Goal: Browse casually

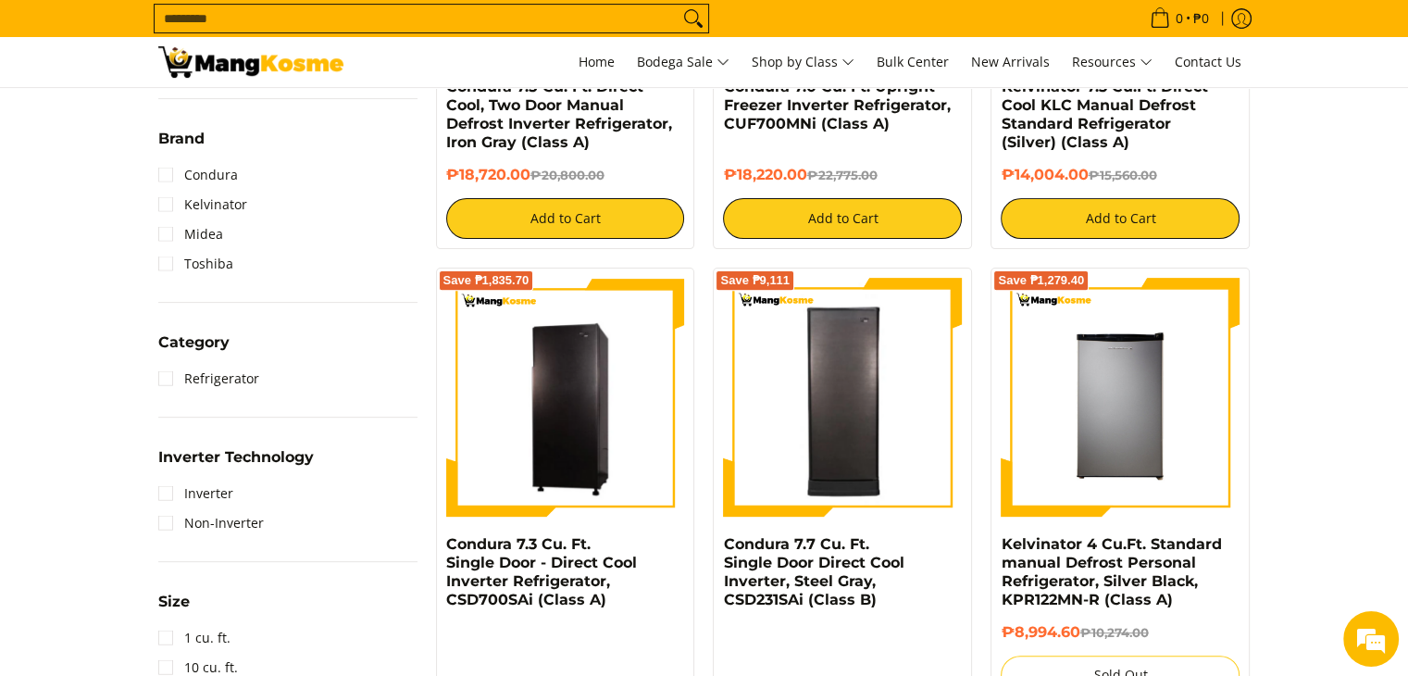
scroll to position [631, 0]
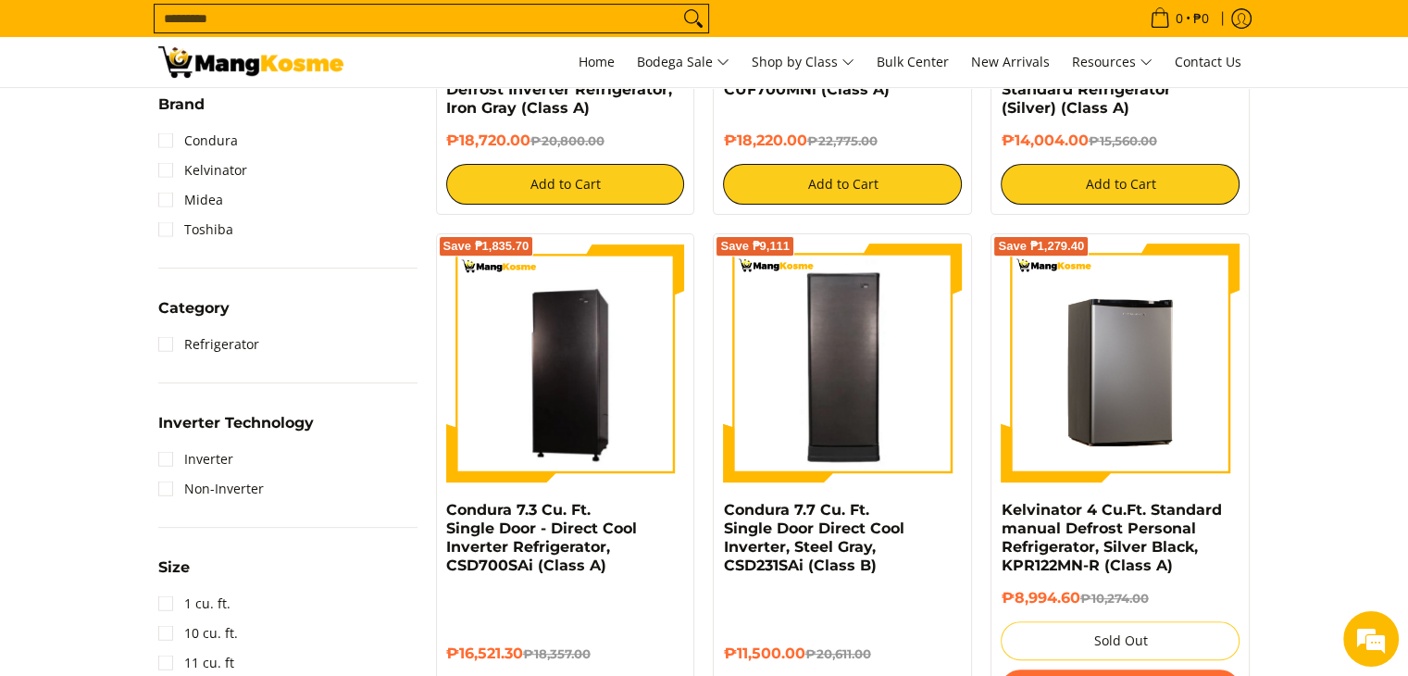
click at [1112, 373] on img at bounding box center [1120, 363] width 239 height 239
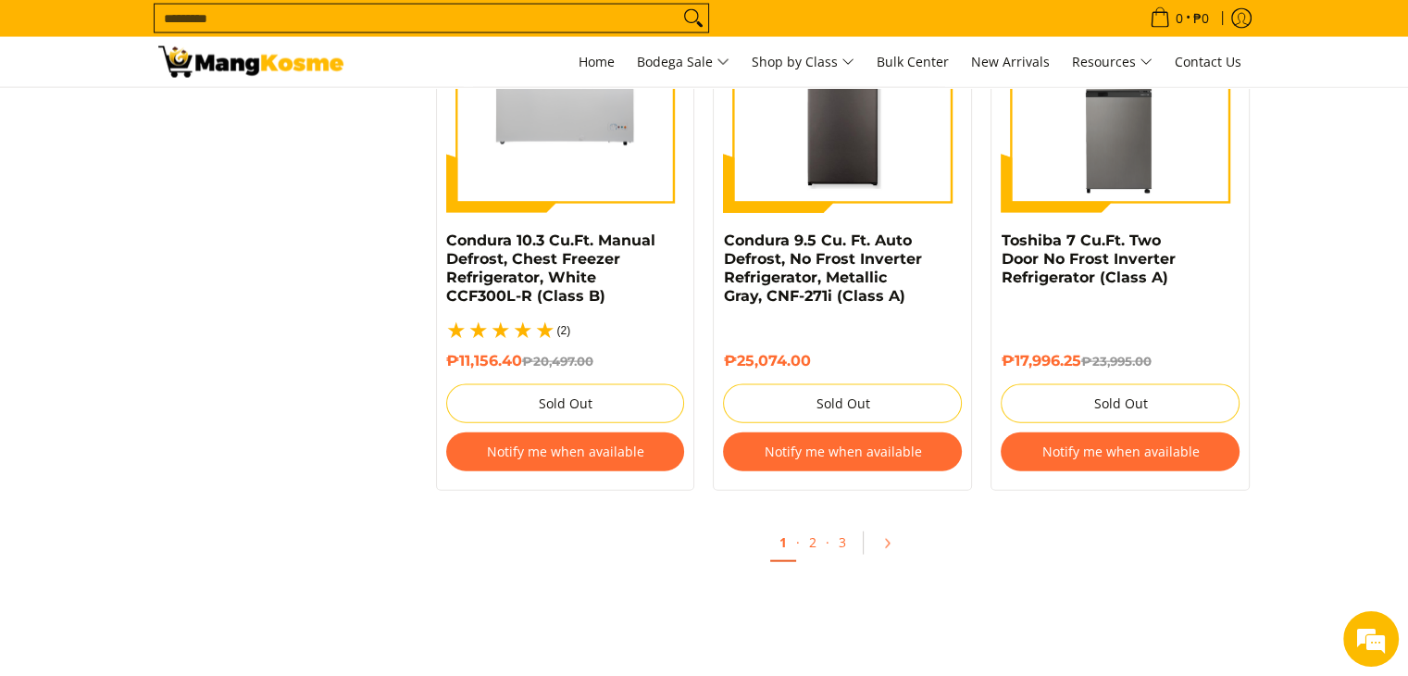
scroll to position [4000, 0]
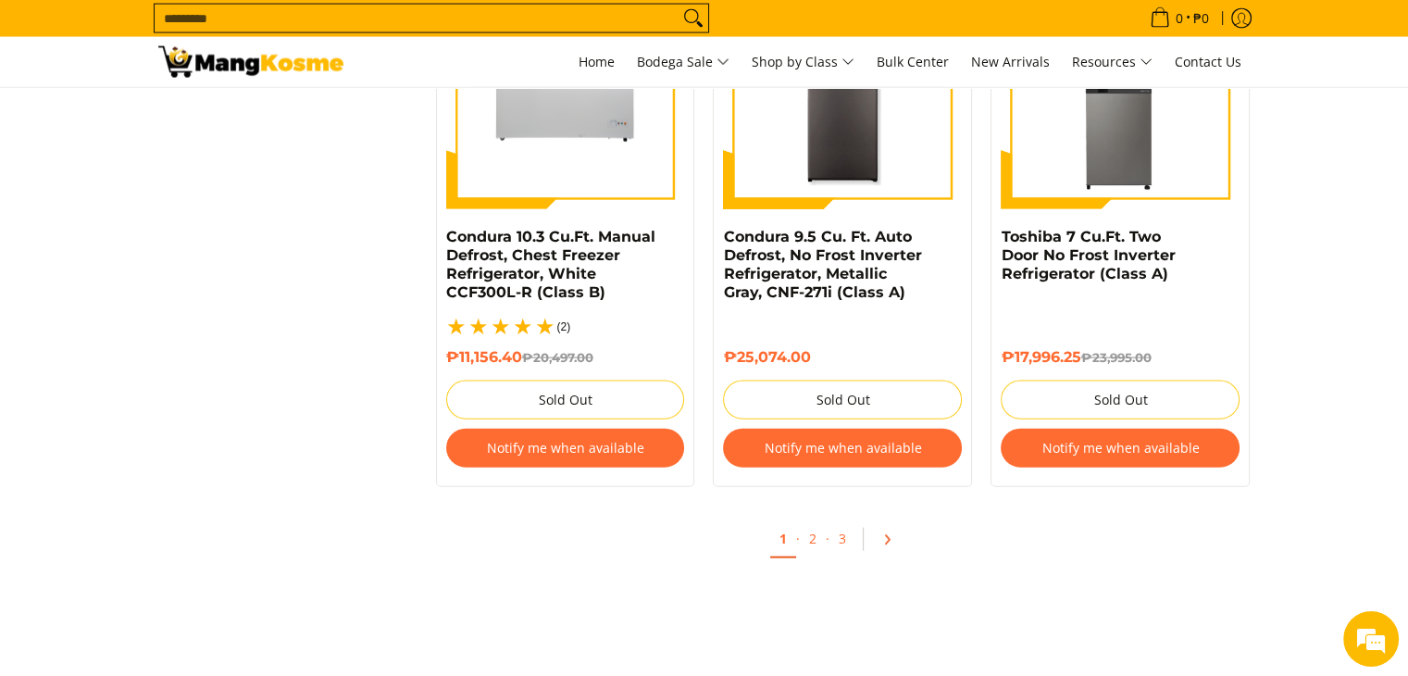
click at [888, 533] on icon "Pagination" at bounding box center [887, 539] width 13 height 13
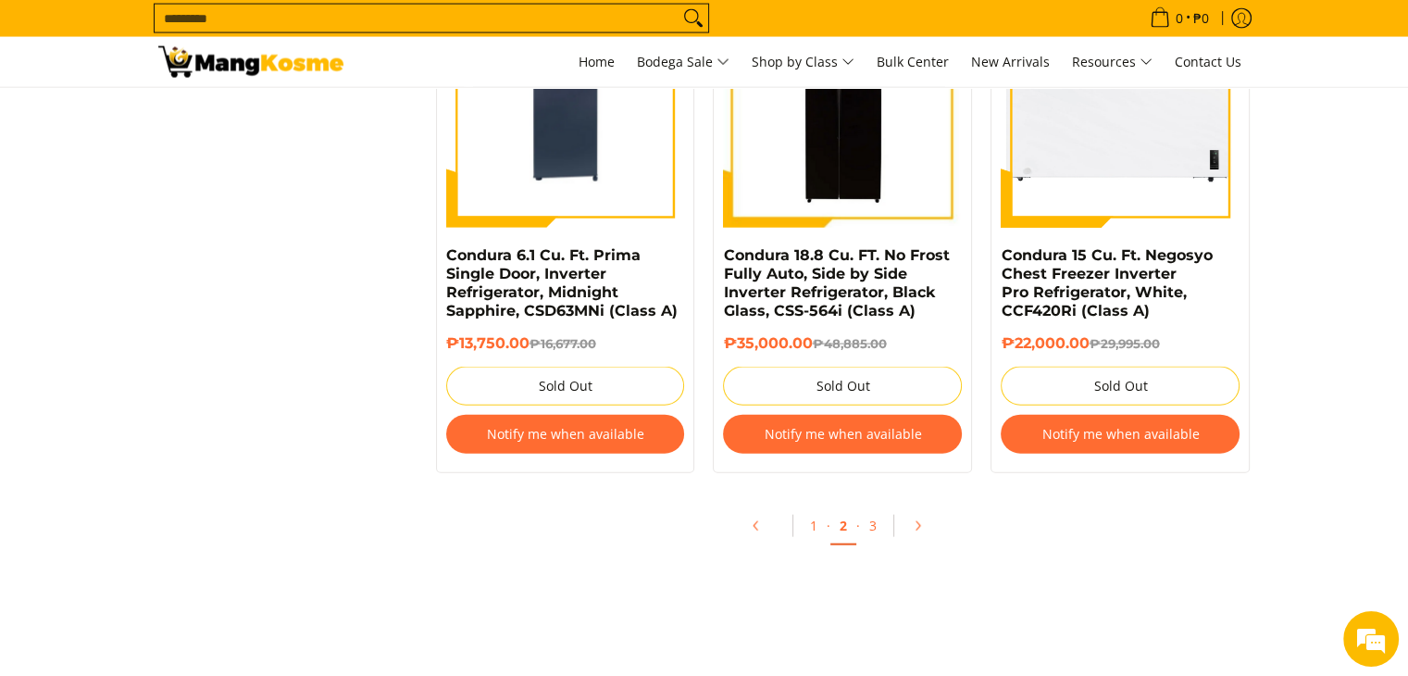
scroll to position [4012, 0]
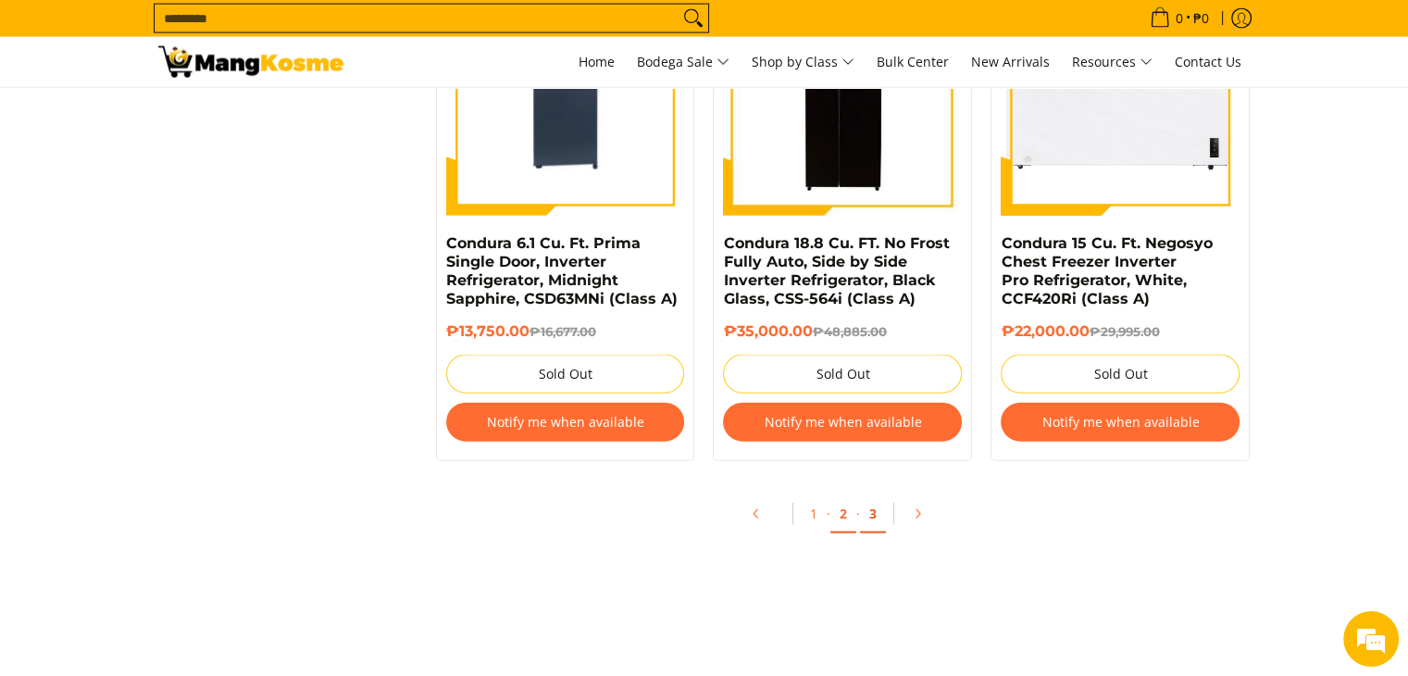
click at [868, 515] on link "3" at bounding box center [873, 514] width 26 height 38
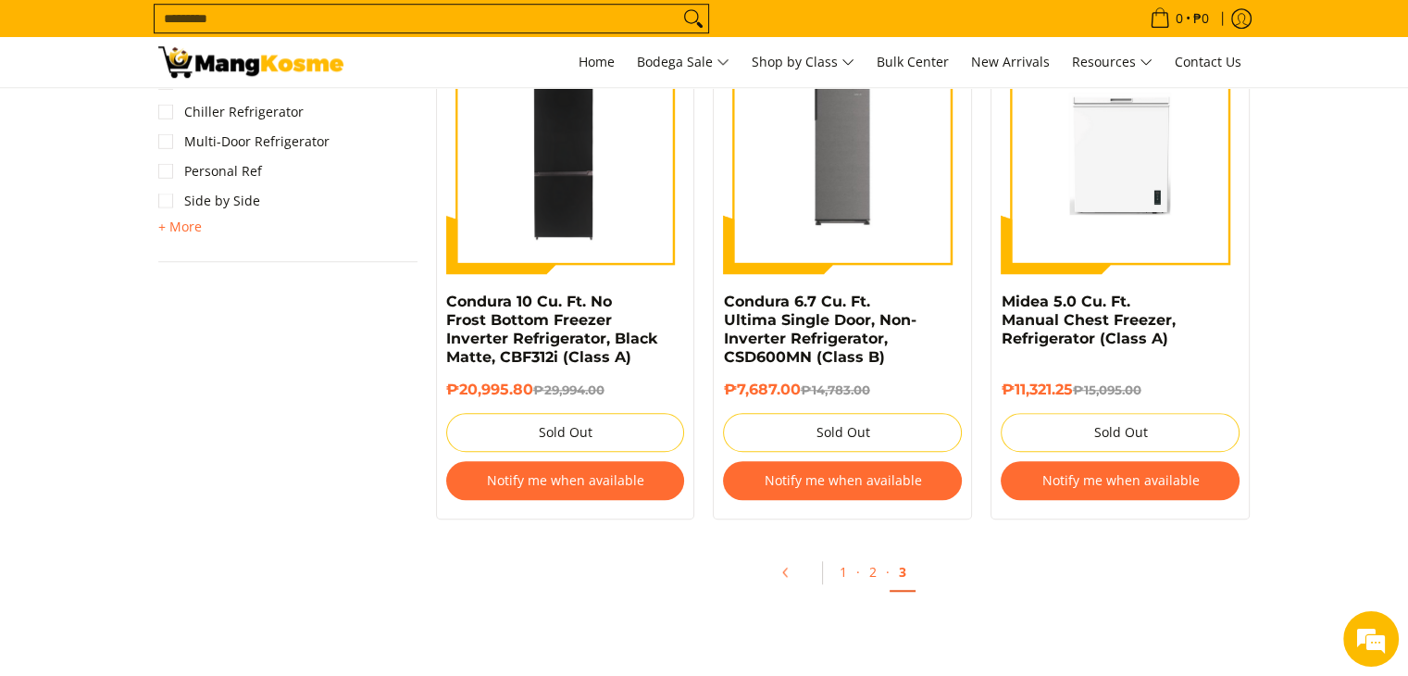
scroll to position [1444, 0]
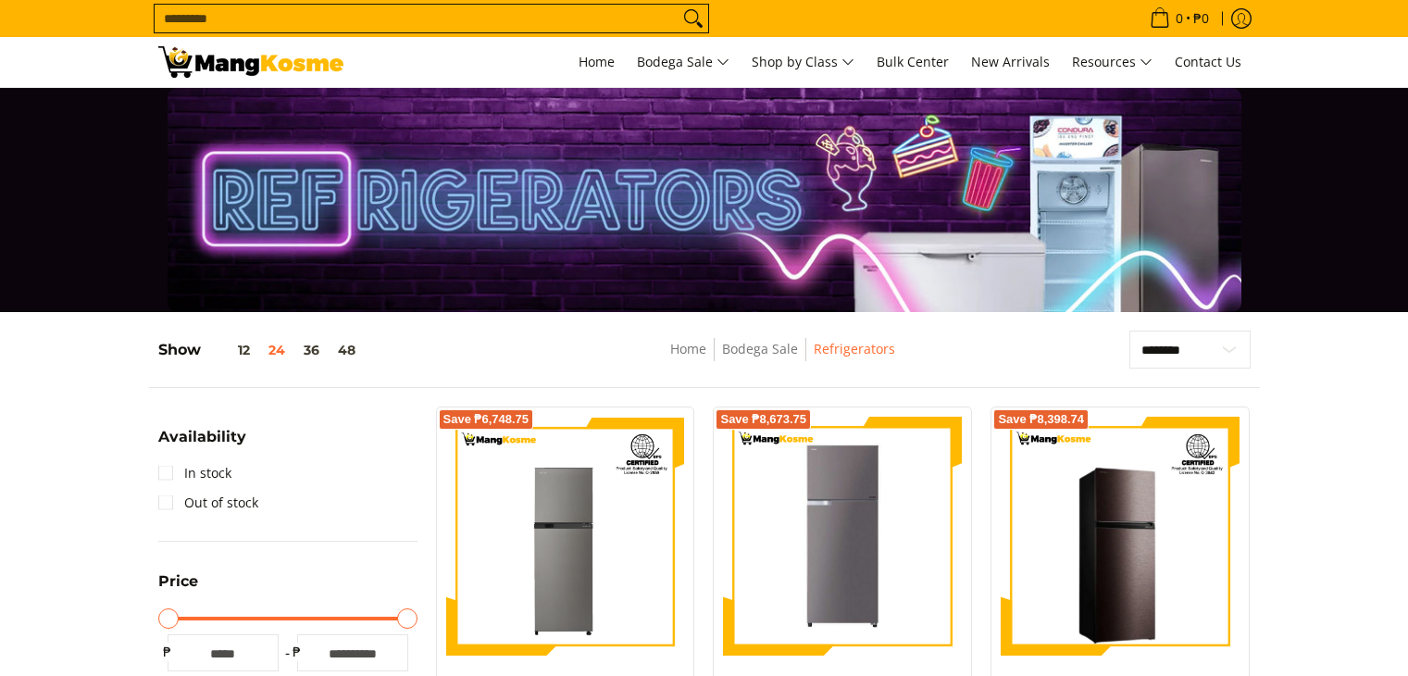
scroll to position [4012, 0]
